Goal: Task Accomplishment & Management: Manage account settings

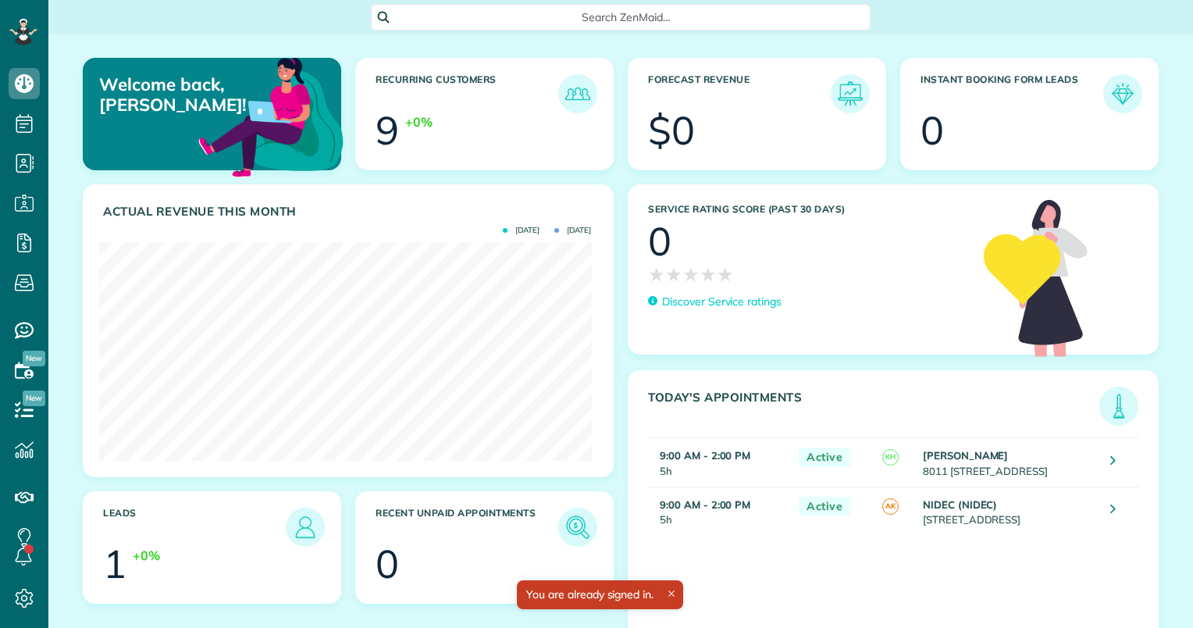
scroll to position [219, 492]
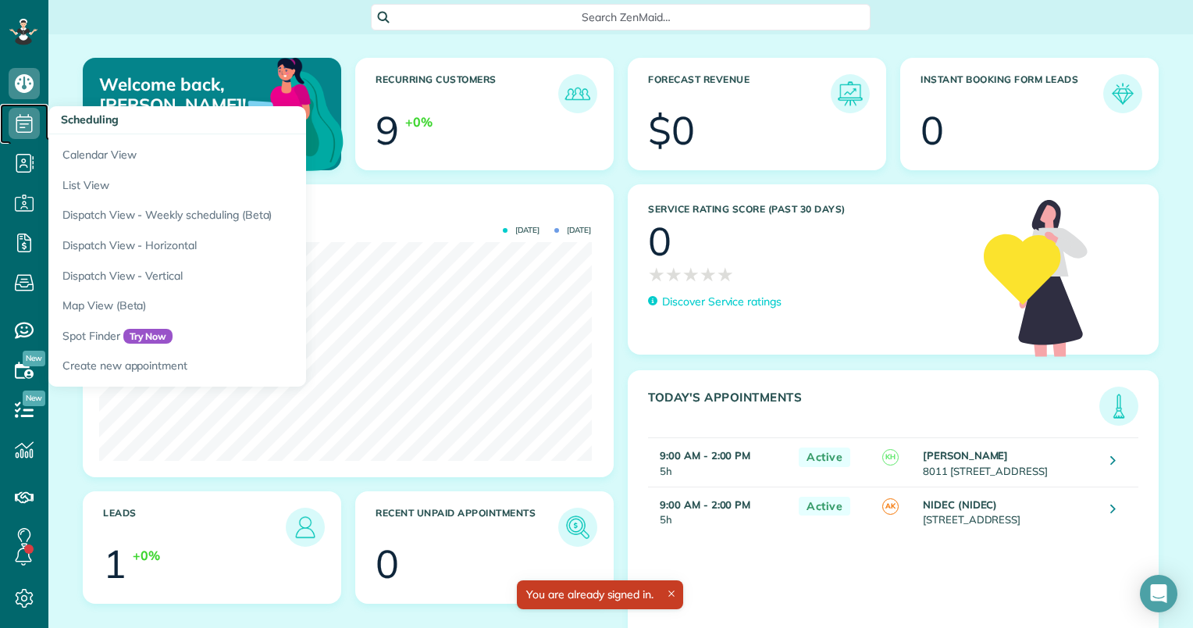
click at [4, 106] on link "Scheduling" at bounding box center [24, 124] width 48 height 40
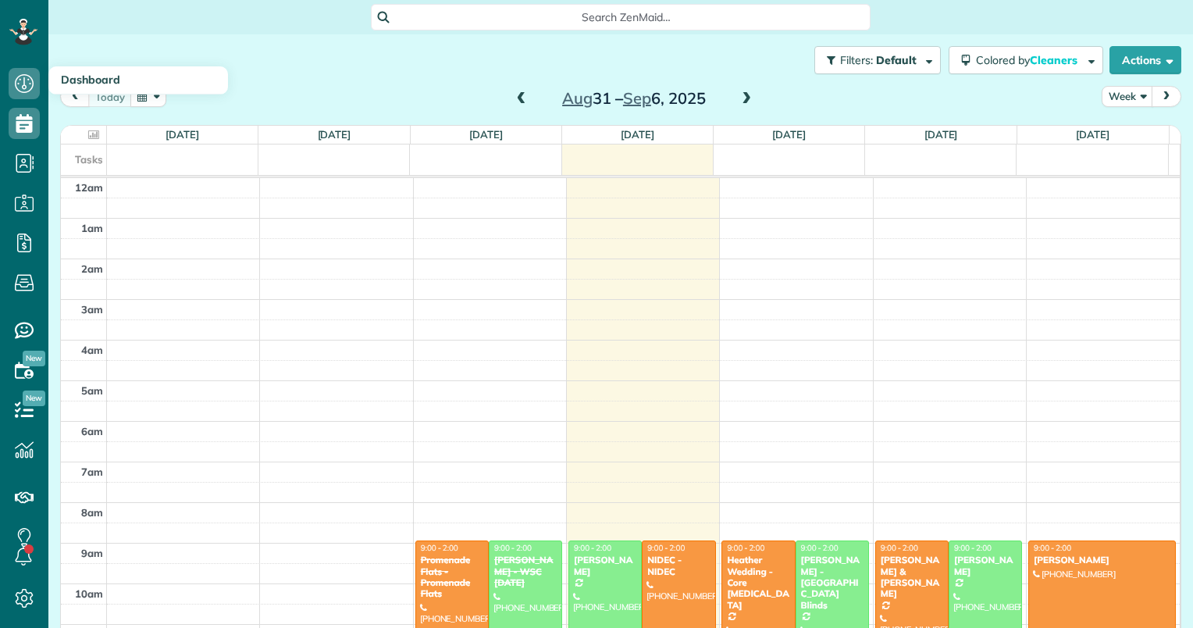
scroll to position [283, 0]
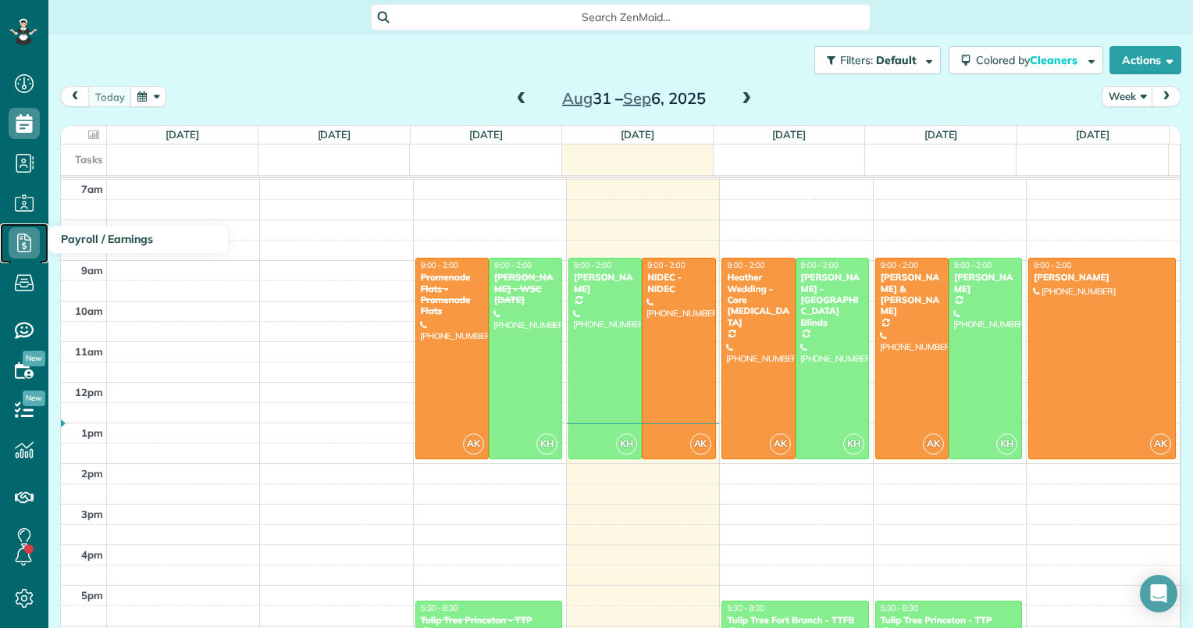
click at [16, 244] on icon at bounding box center [24, 242] width 31 height 31
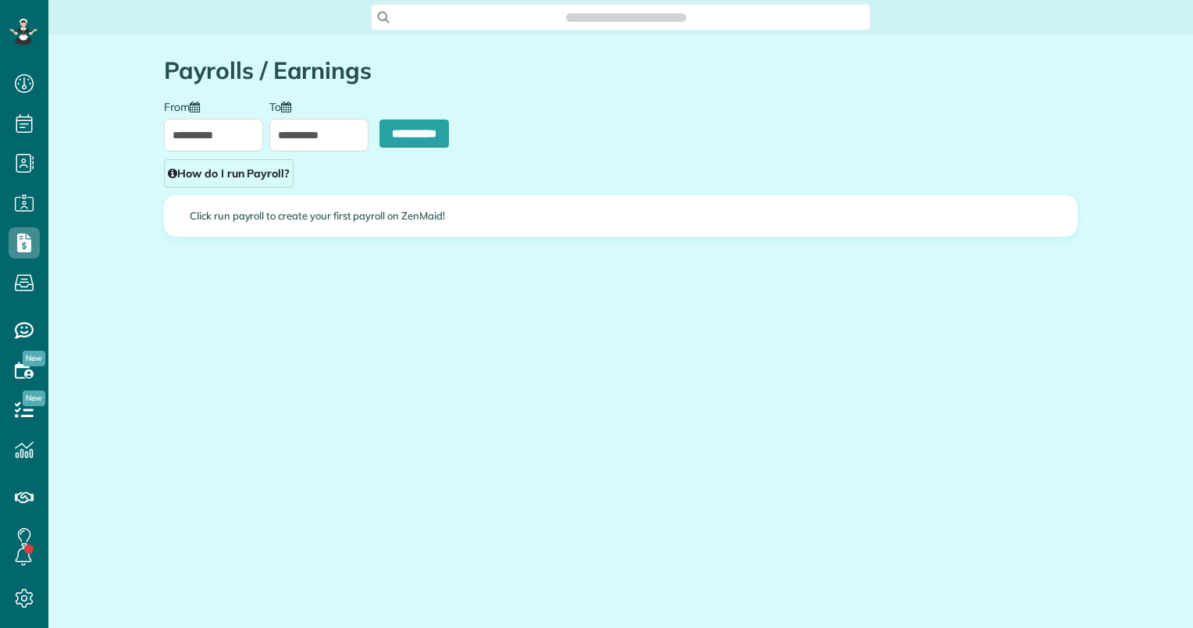
scroll to position [7, 7]
type input "**********"
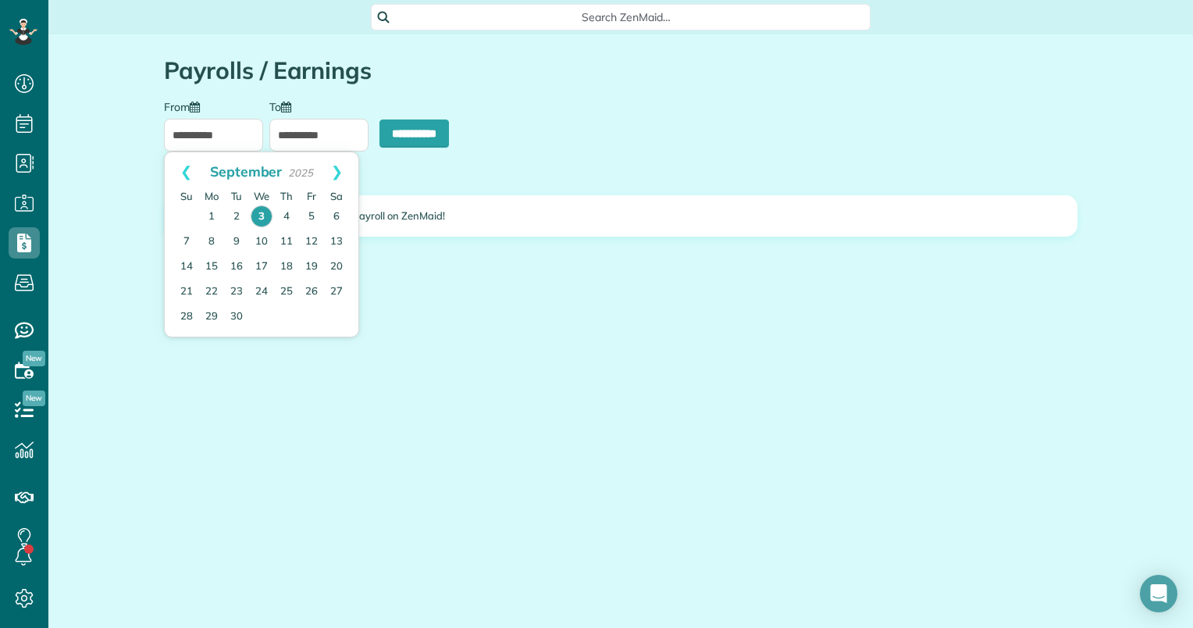
drag, startPoint x: 247, startPoint y: 130, endPoint x: 323, endPoint y: 90, distance: 86.6
click at [323, 90] on div "**********" at bounding box center [620, 193] width 937 height 319
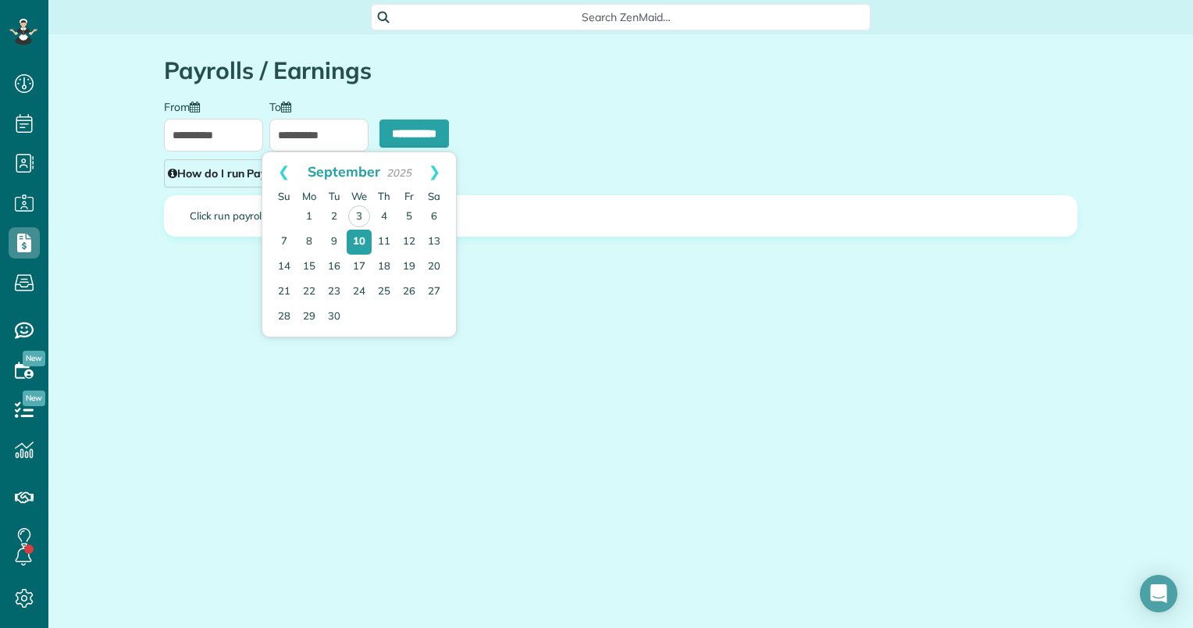
drag, startPoint x: 337, startPoint y: 133, endPoint x: 215, endPoint y: 144, distance: 122.3
click at [215, 144] on div "**********" at bounding box center [305, 125] width 288 height 52
drag, startPoint x: 215, startPoint y: 144, endPoint x: 361, endPoint y: 208, distance: 159.4
click at [361, 208] on link "3" at bounding box center [359, 216] width 22 height 22
type input "**********"
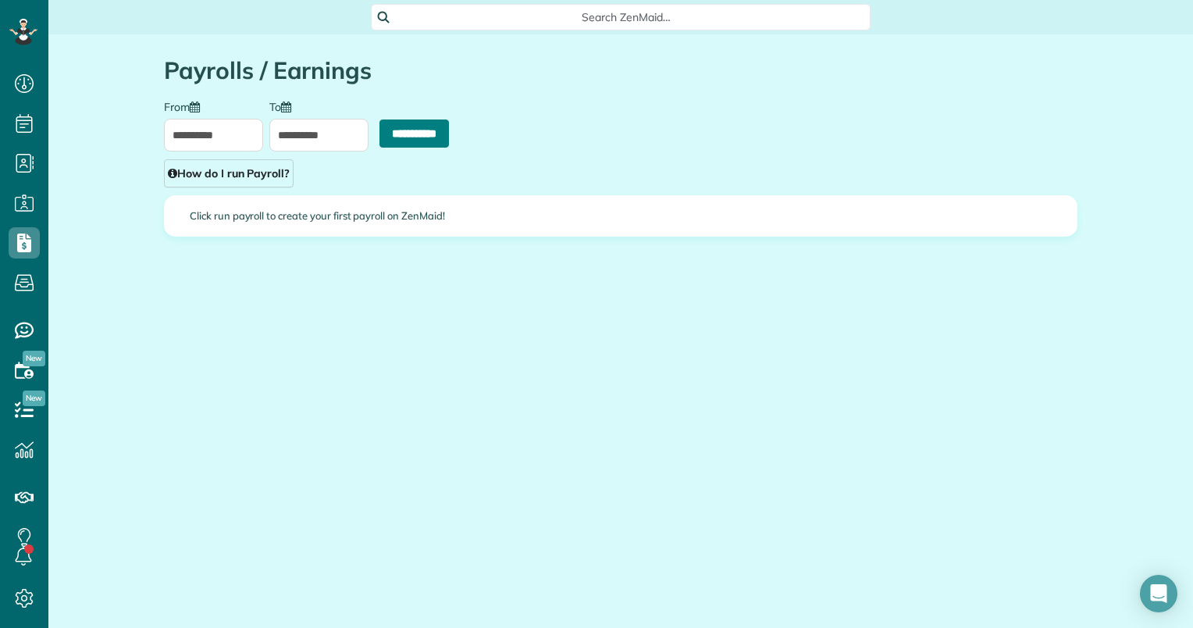
click at [403, 132] on input "**********" at bounding box center [413, 133] width 69 height 28
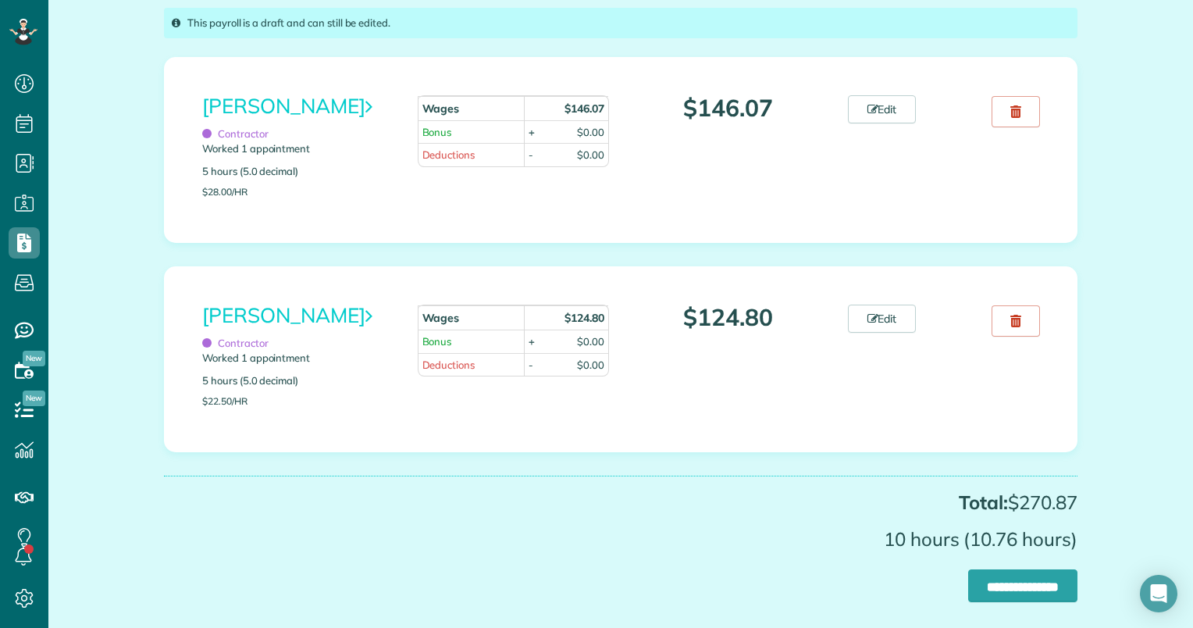
scroll to position [169, 0]
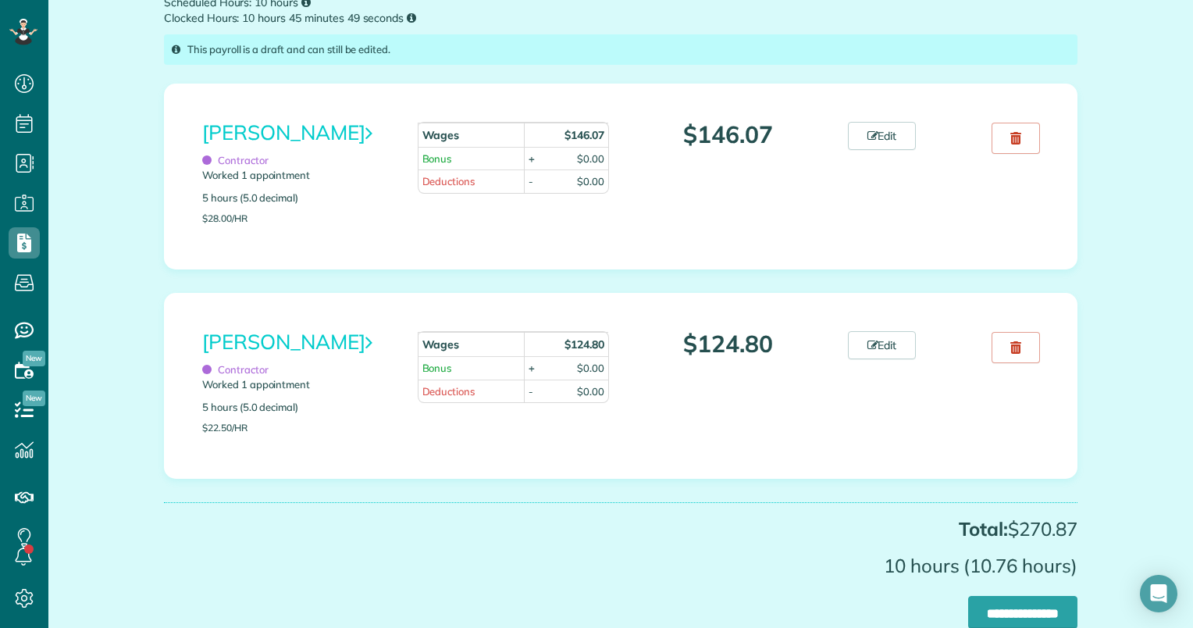
click at [712, 507] on div "Total: $270.87 10 hours (10.76 hours)" at bounding box center [620, 542] width 913 height 81
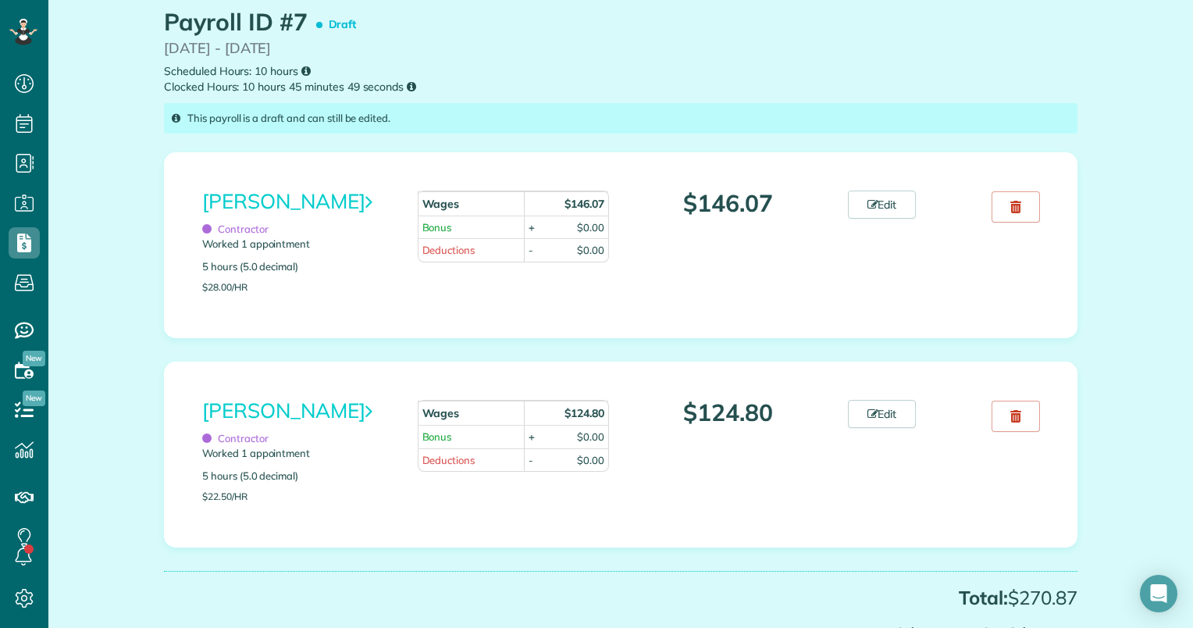
scroll to position [0, 0]
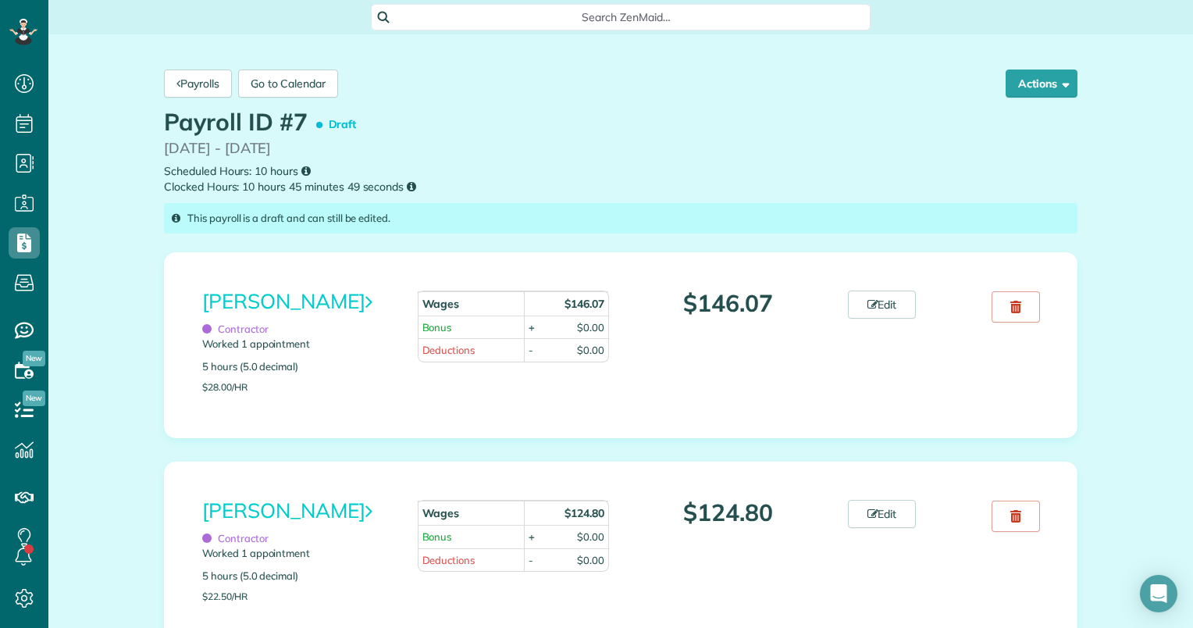
click at [712, 404] on div "Alexis Krahulec Contractor Worked 1 appointment 5 hours (5.0 decimal) $28.00/hr…" at bounding box center [620, 345] width 913 height 186
click at [346, 368] on p "5 hours (5.0 decimal)" at bounding box center [298, 366] width 192 height 15
click at [310, 300] on link "Alexis Krahulec" at bounding box center [286, 301] width 169 height 26
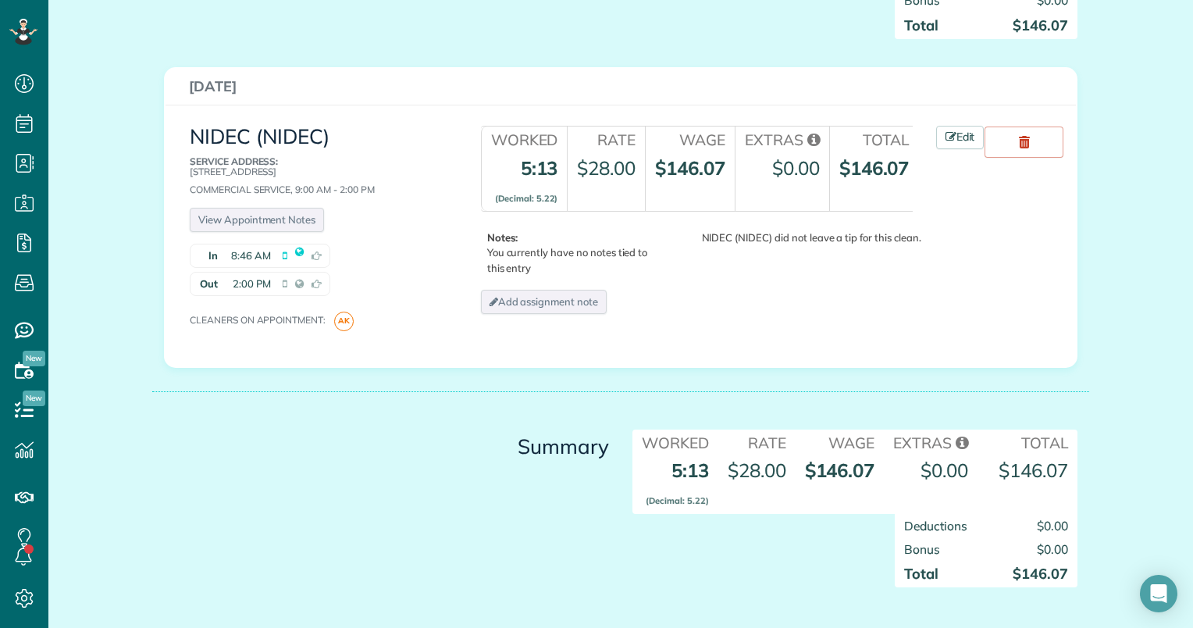
scroll to position [307, 0]
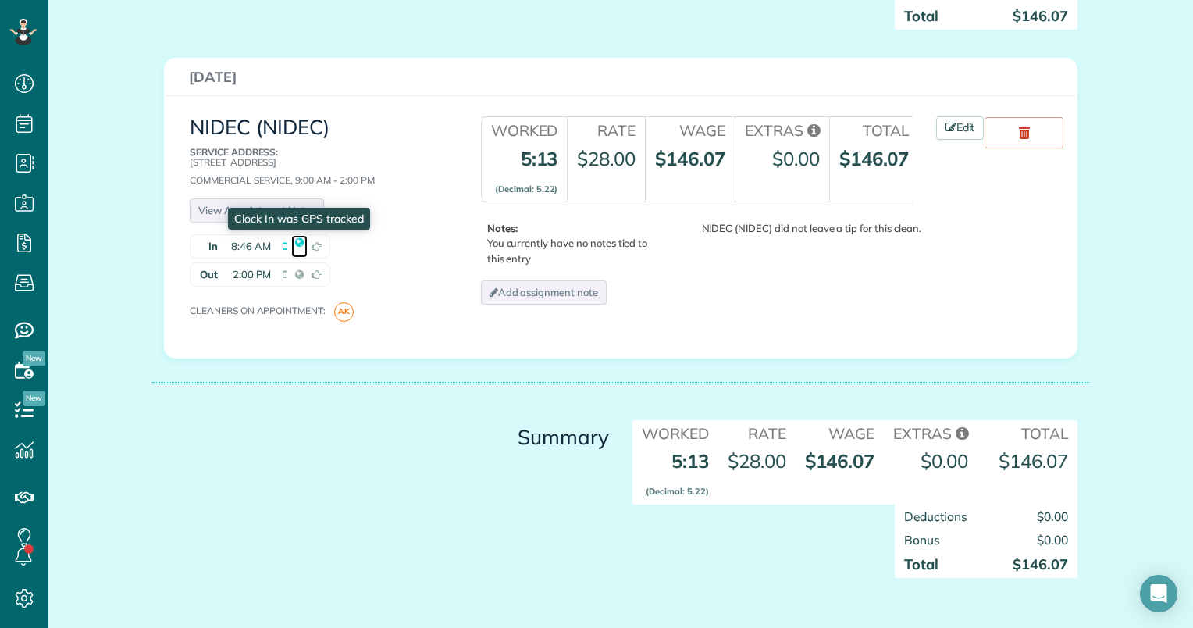
click at [297, 237] on icon at bounding box center [299, 242] width 16 height 23
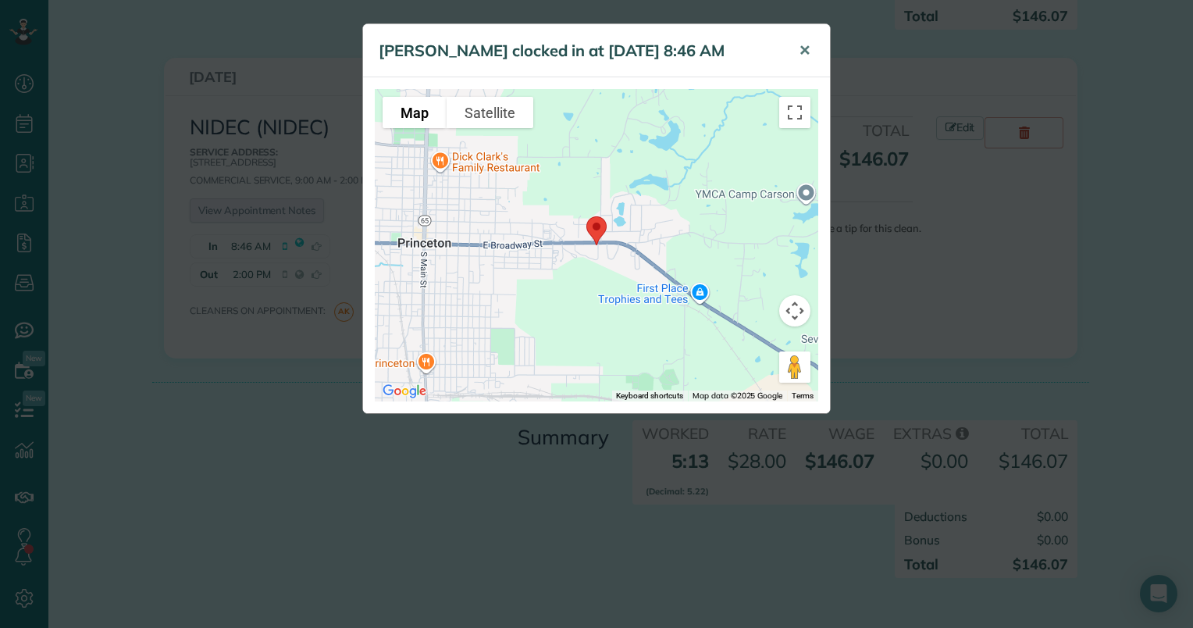
click at [802, 60] on button "✕" at bounding box center [804, 50] width 35 height 37
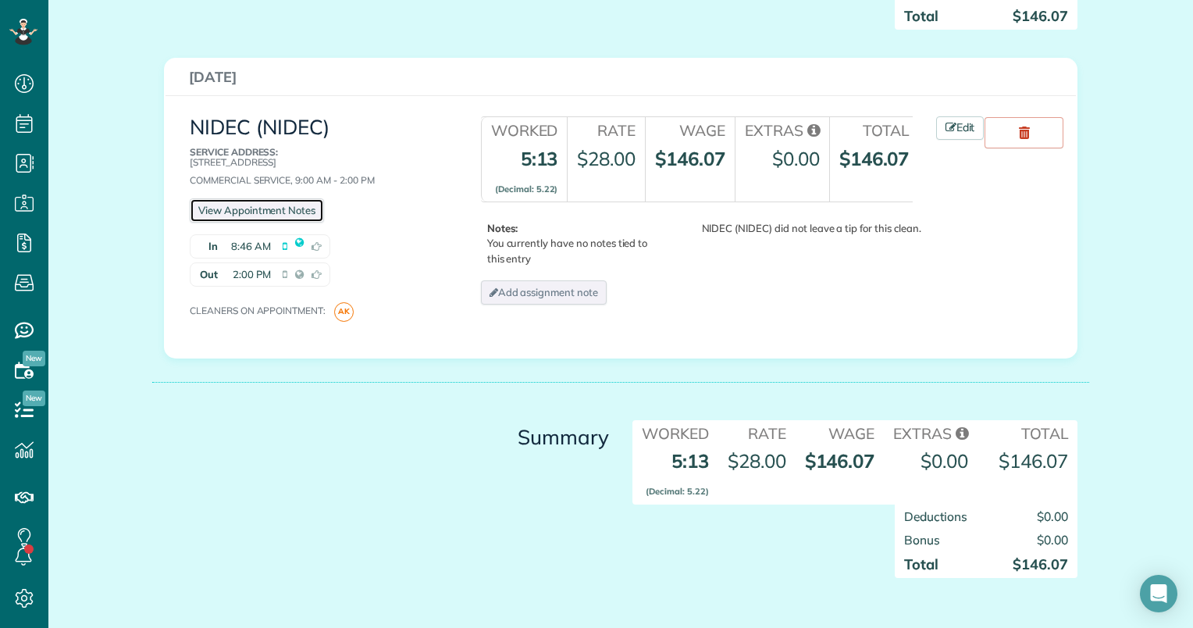
click at [233, 216] on link "View Appointment Notes" at bounding box center [257, 210] width 134 height 24
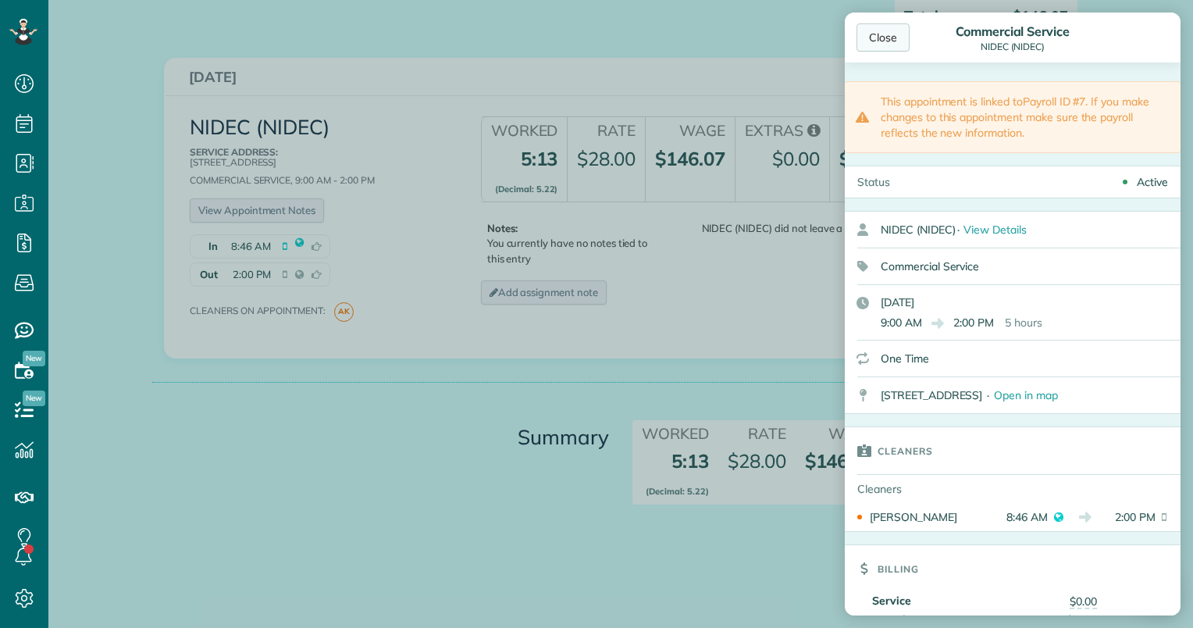
click at [891, 34] on div "Close" at bounding box center [882, 37] width 53 height 28
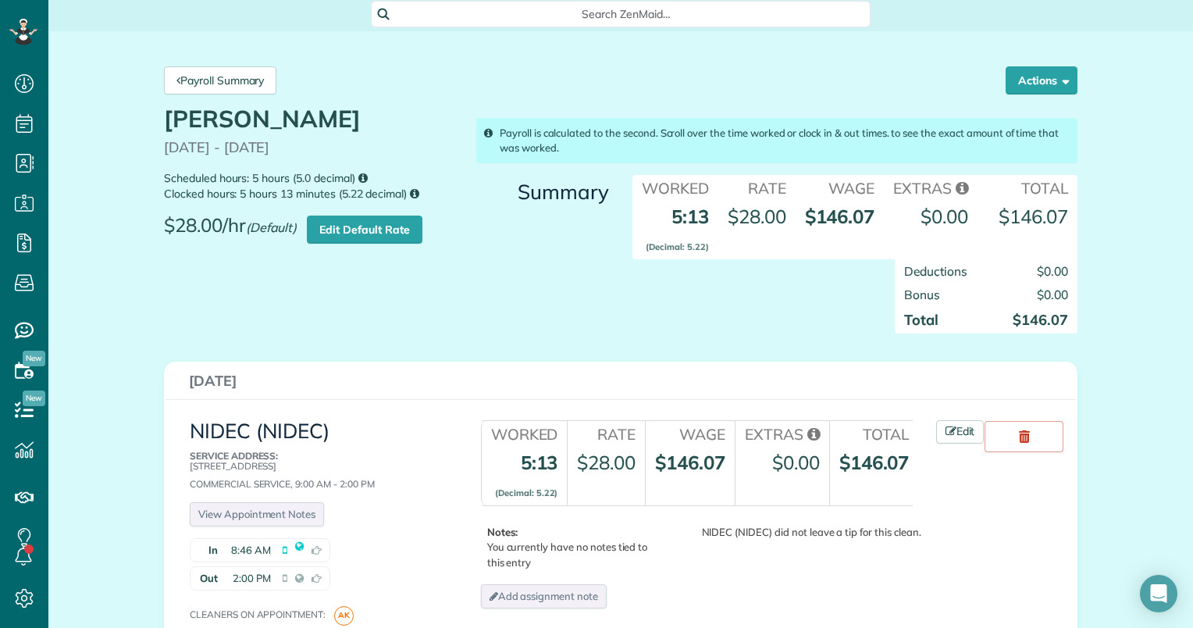
scroll to position [0, 0]
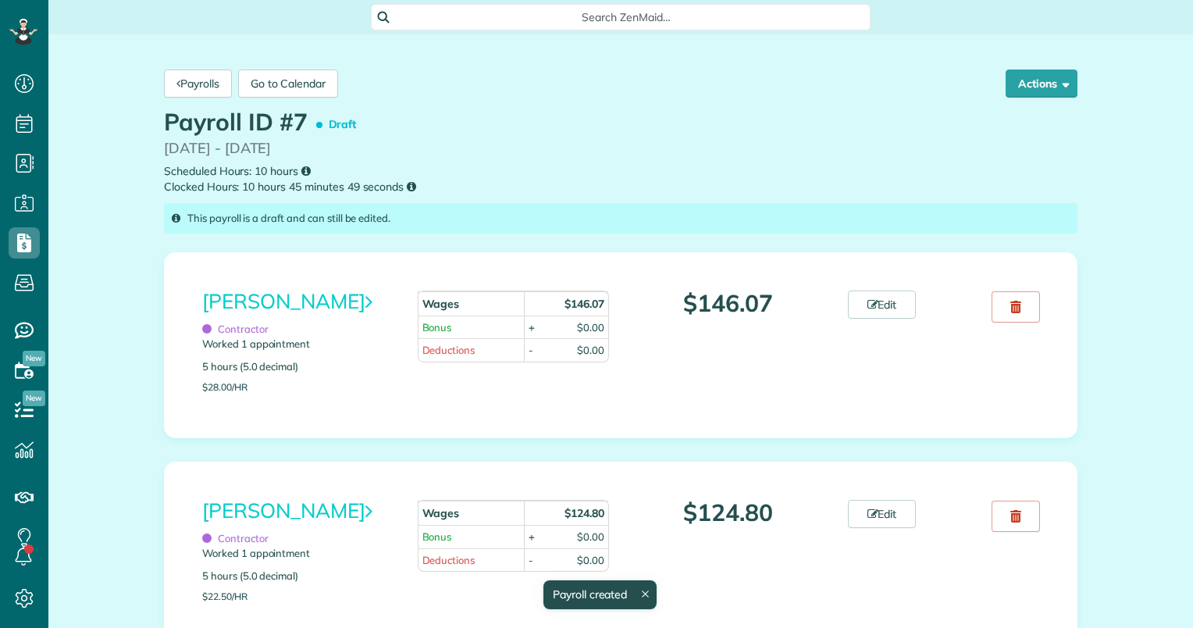
scroll to position [7, 7]
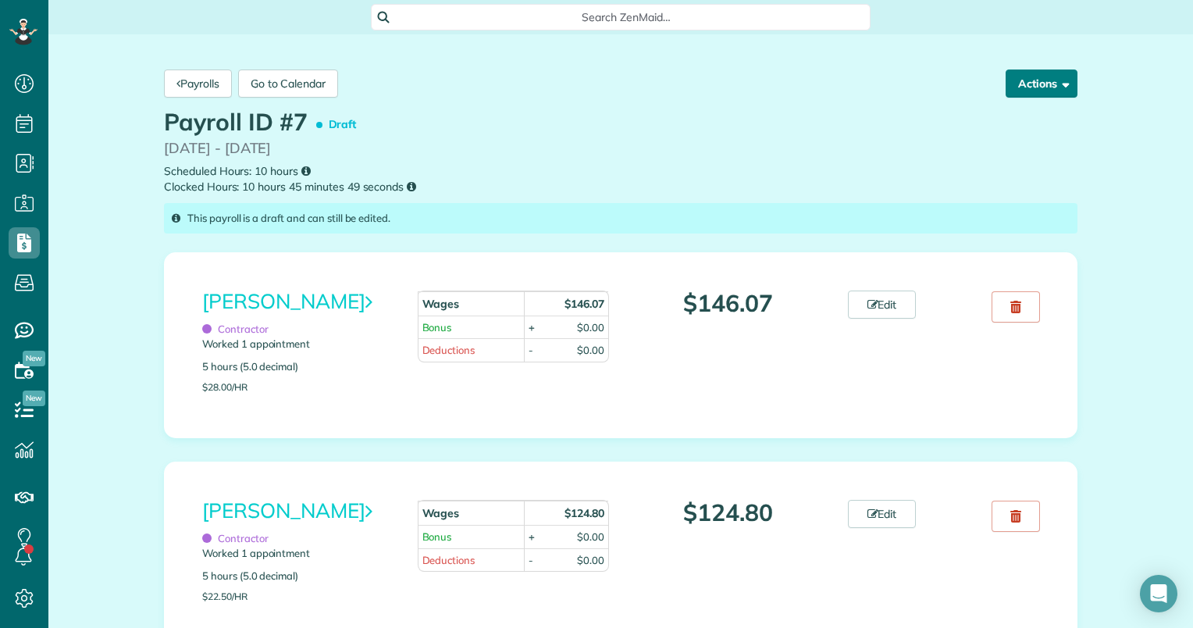
click at [1063, 90] on button "Actions" at bounding box center [1041, 83] width 72 height 28
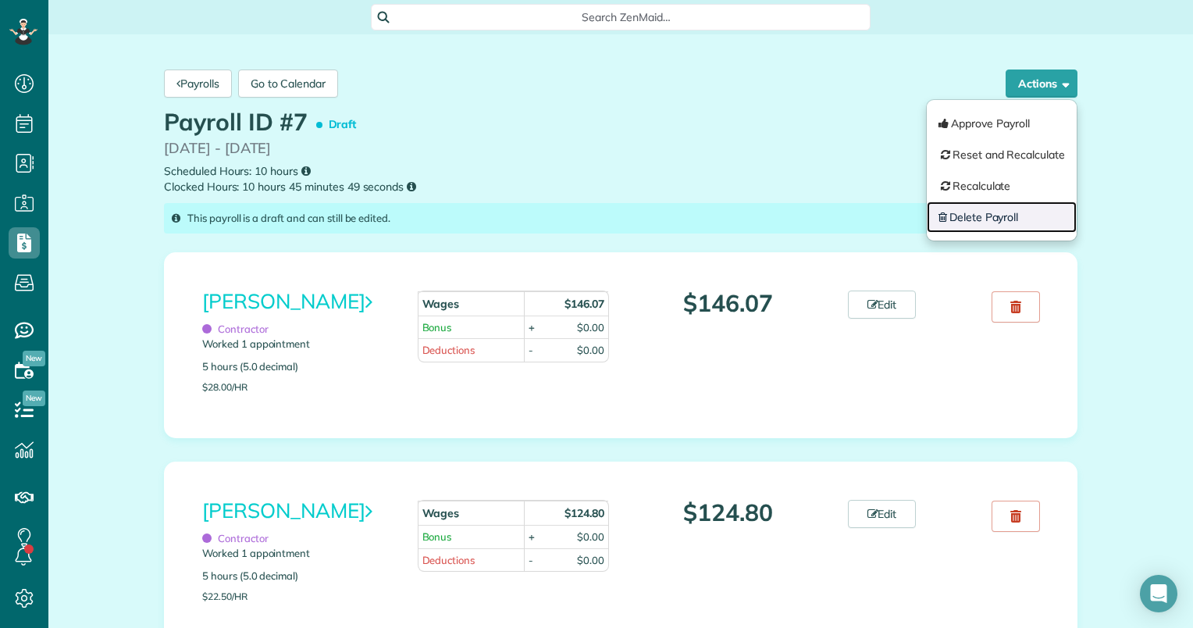
click at [995, 225] on link "Delete Payroll" at bounding box center [1002, 216] width 150 height 31
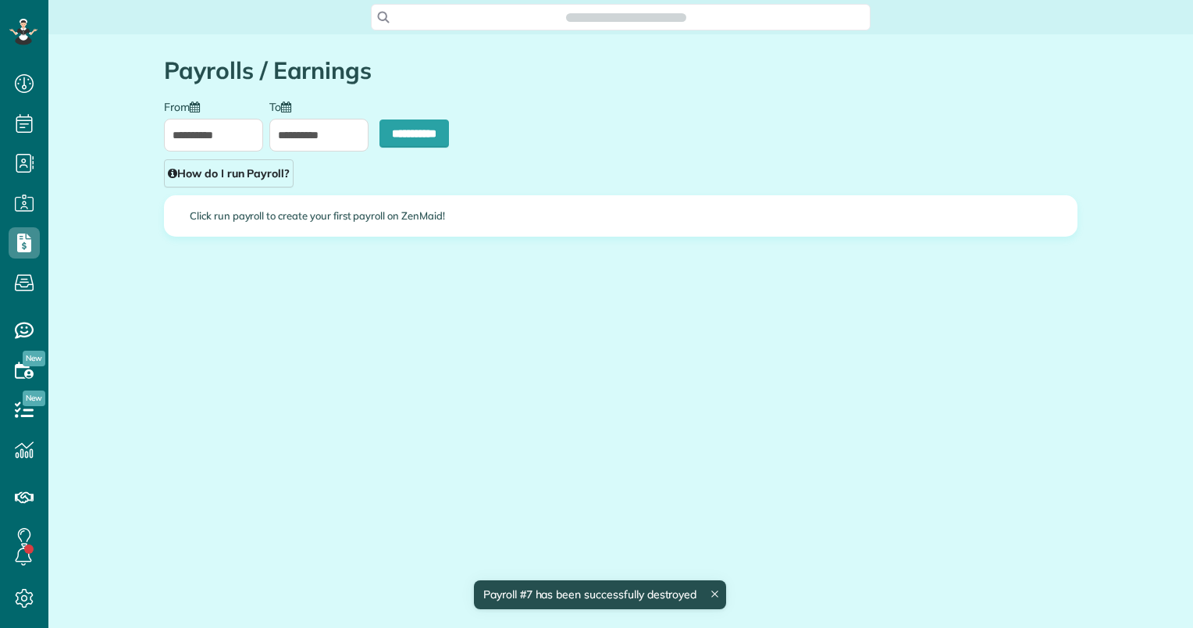
scroll to position [7, 7]
type input "**********"
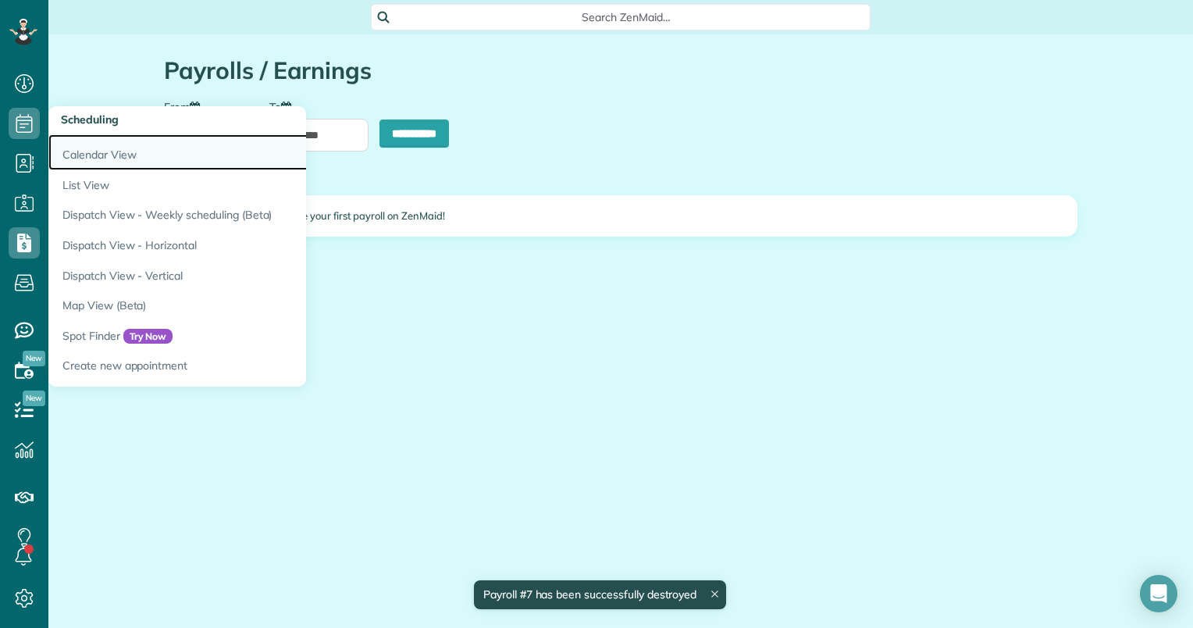
click at [119, 155] on link "Calendar View" at bounding box center [243, 152] width 390 height 36
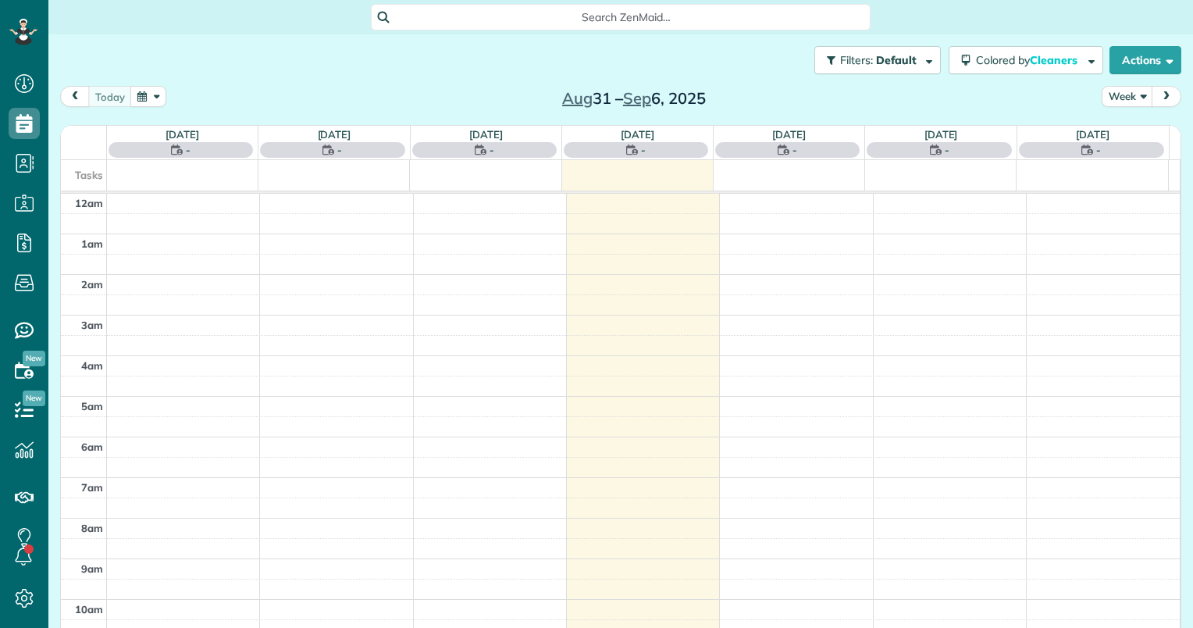
scroll to position [283, 0]
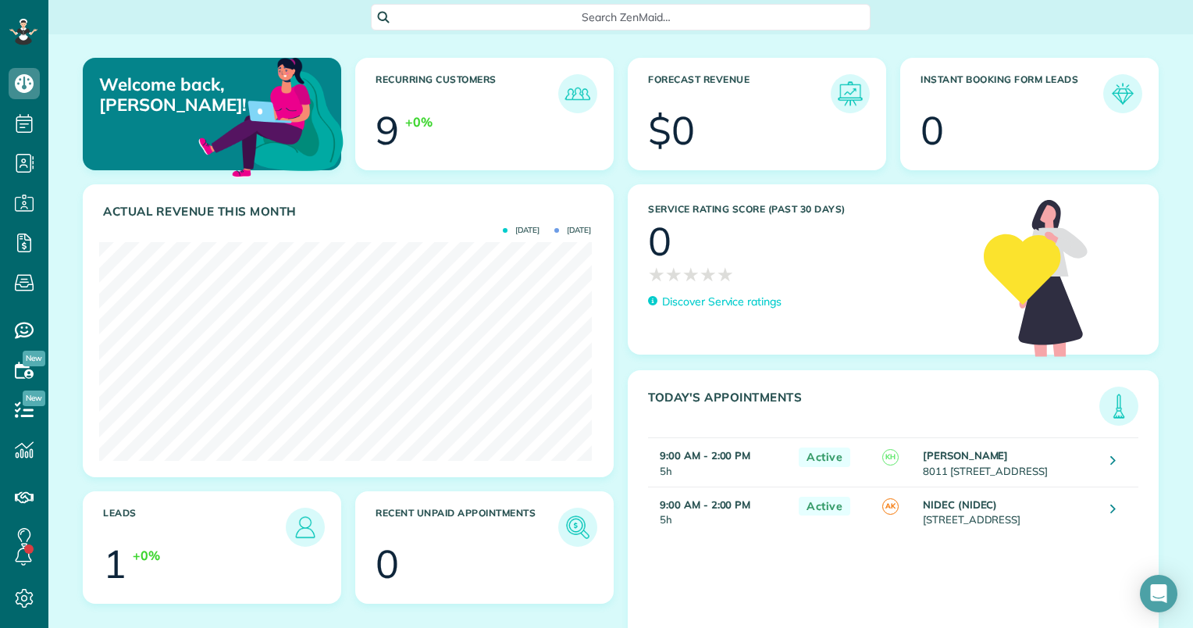
scroll to position [51, 0]
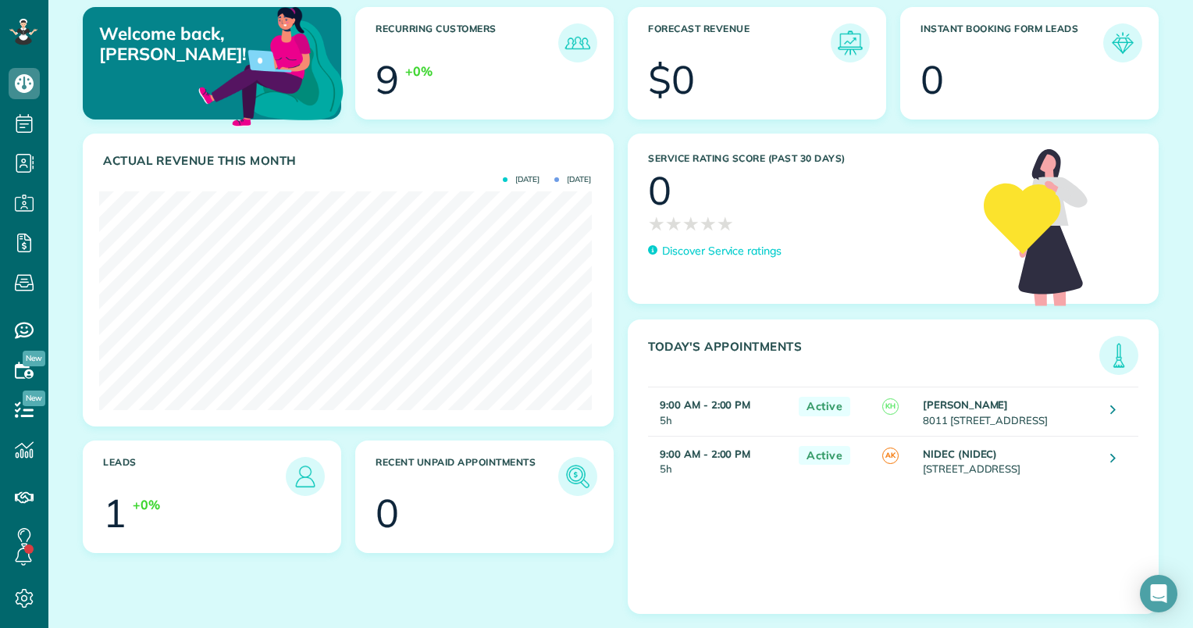
click at [162, 529] on div "+0%" at bounding box center [227, 515] width 188 height 39
click at [151, 510] on div "+0%" at bounding box center [146, 505] width 27 height 18
click at [148, 516] on div "+0%" at bounding box center [227, 515] width 188 height 39
click at [312, 482] on img at bounding box center [305, 476] width 36 height 36
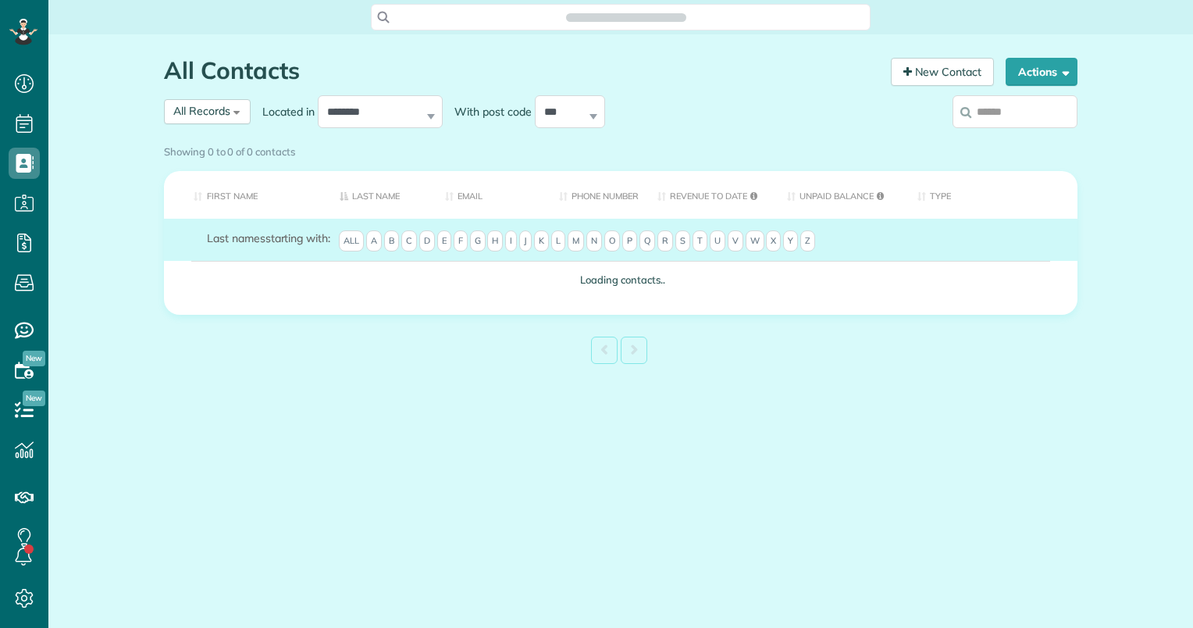
scroll to position [7, 7]
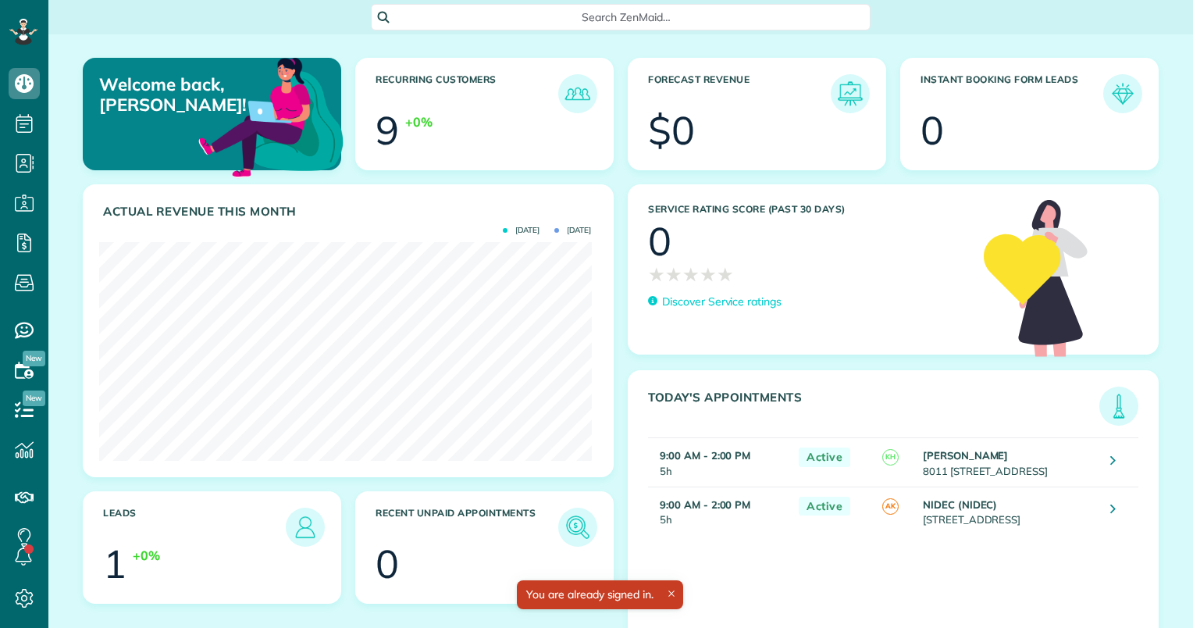
scroll to position [51, 0]
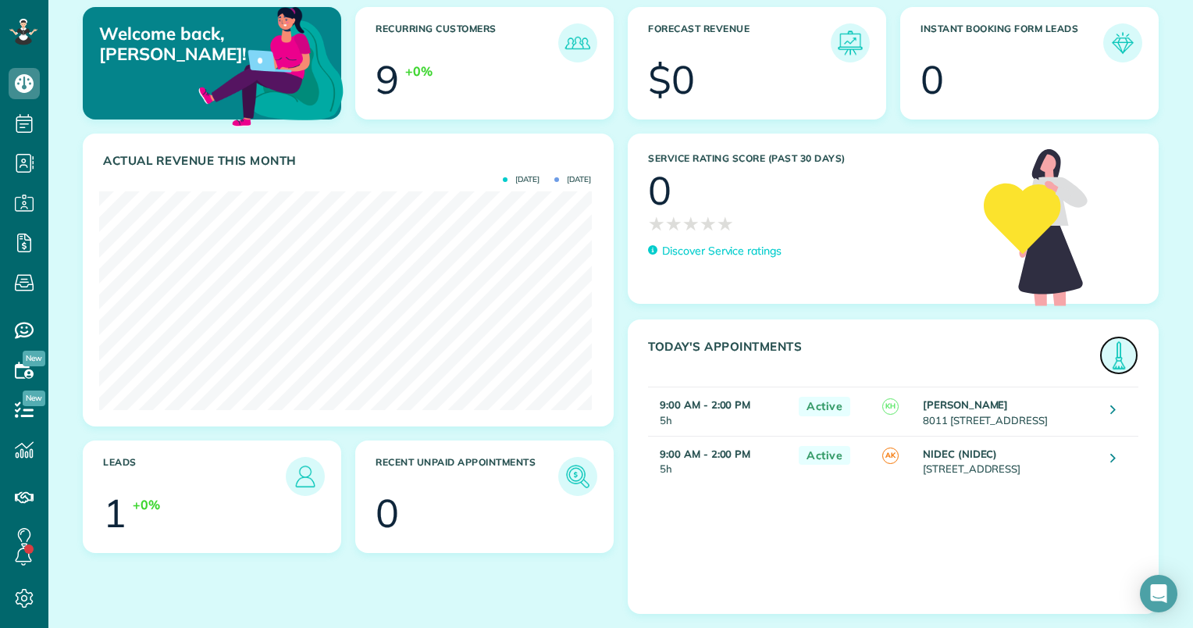
click at [1105, 358] on img at bounding box center [1119, 355] width 36 height 36
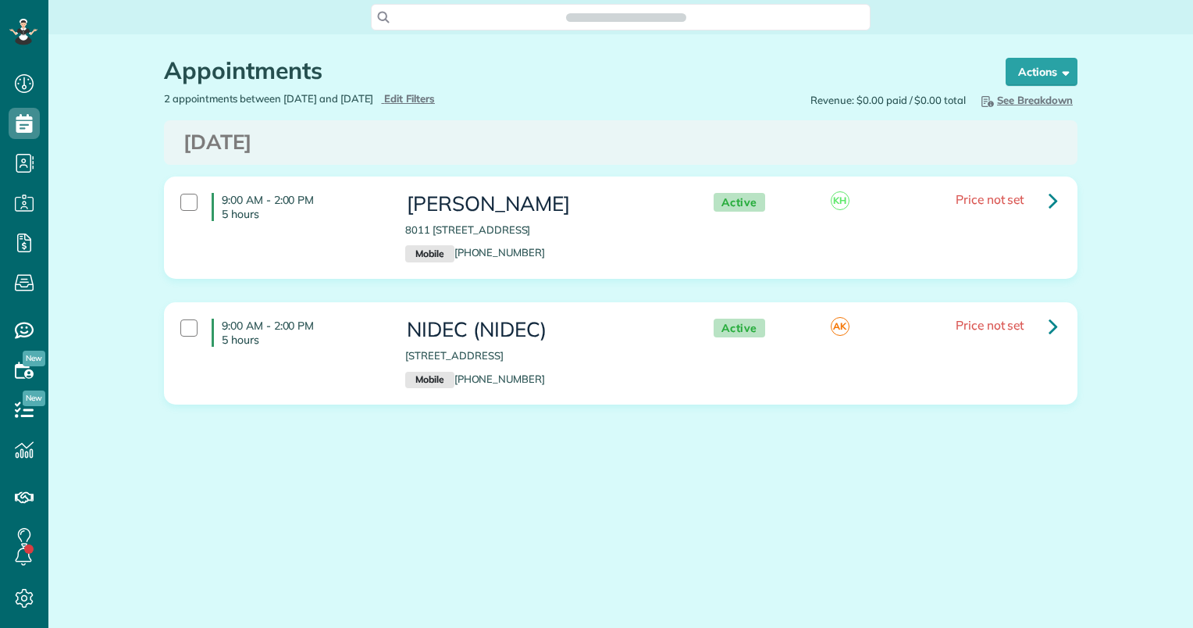
scroll to position [7, 7]
